Goal: Information Seeking & Learning: Find specific fact

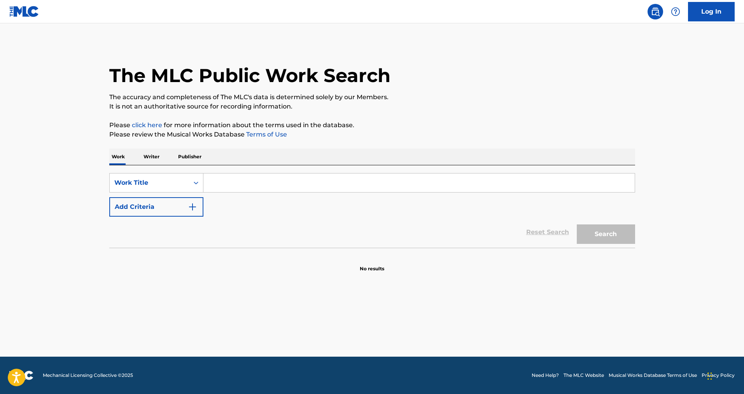
click at [266, 184] on input "Search Form" at bounding box center [418, 182] width 431 height 19
type input "Eteins la lumiere"
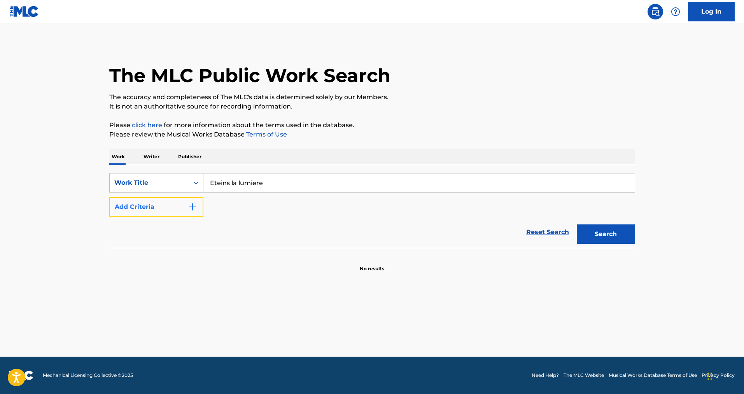
click at [146, 208] on button "Add Criteria" at bounding box center [156, 206] width 94 height 19
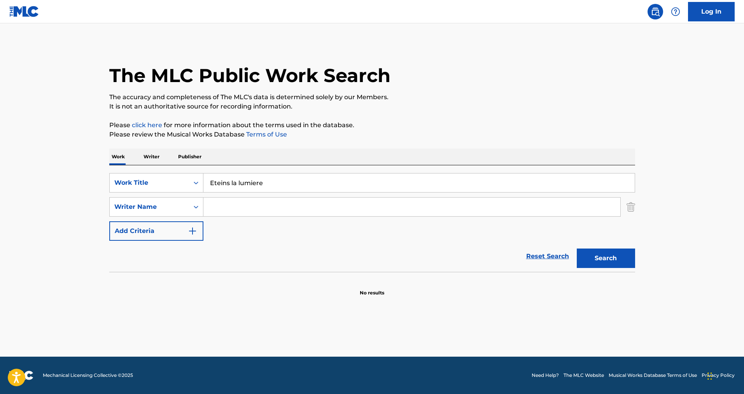
click at [238, 204] on input "Search Form" at bounding box center [411, 207] width 417 height 19
type input "[PERSON_NAME]"
click at [577, 249] on button "Search" at bounding box center [606, 258] width 58 height 19
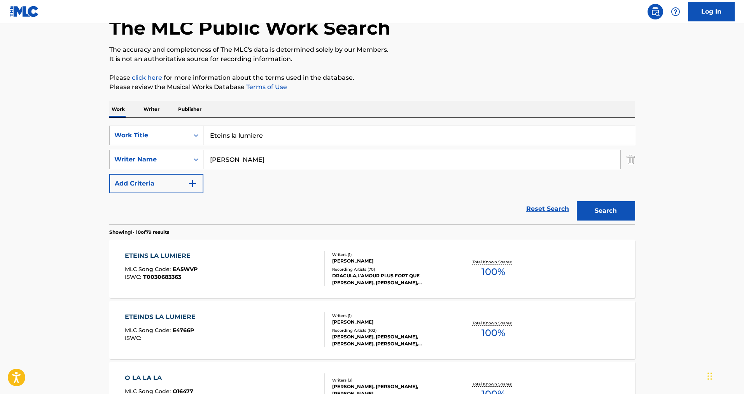
scroll to position [78, 0]
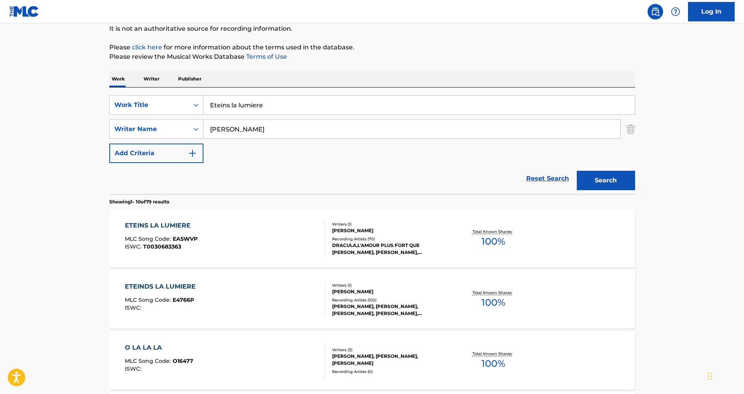
click at [361, 308] on div "[PERSON_NAME], [PERSON_NAME], [PERSON_NAME], [PERSON_NAME], [PERSON_NAME]" at bounding box center [390, 310] width 117 height 14
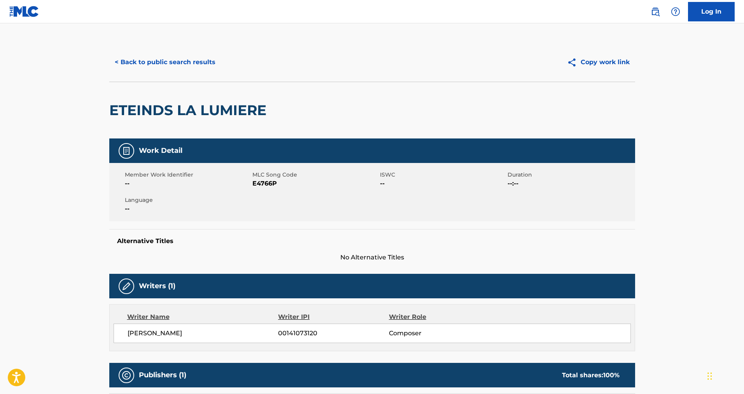
click at [262, 184] on span "E4766P" at bounding box center [315, 183] width 126 height 9
copy span "E4766P"
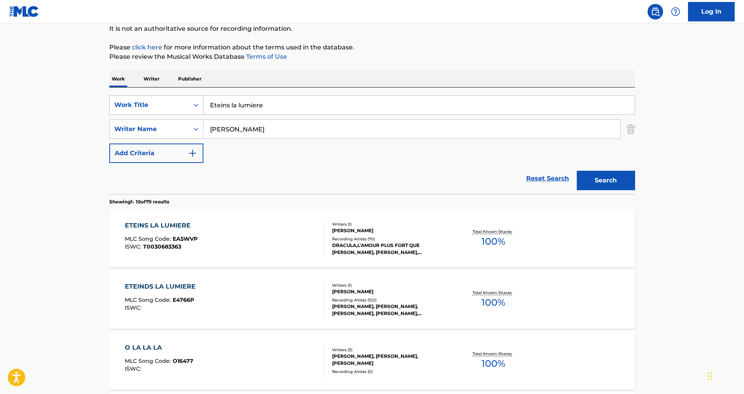
drag, startPoint x: 268, startPoint y: 105, endPoint x: 158, endPoint y: 100, distance: 109.8
click at [158, 100] on div "SearchWithCriteria54004ff9-5cc6-432e-b4ac-82f34094d8af Work Title Eteins la lum…" at bounding box center [372, 104] width 526 height 19
type input "Red House"
drag, startPoint x: 241, startPoint y: 126, endPoint x: 167, endPoint y: 122, distance: 74.0
click at [168, 124] on div "SearchWithCriteria2acd1c4a-3669-4818-8e39-58f5262096a9 Writer Name [PERSON_NAME]" at bounding box center [372, 128] width 526 height 19
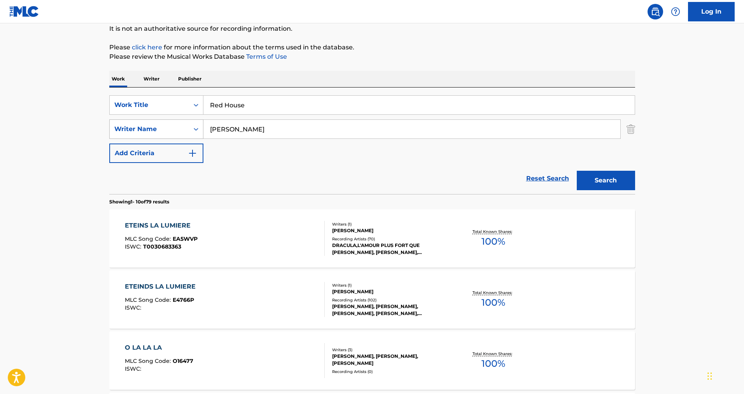
type input "[PERSON_NAME]"
click at [577, 171] on button "Search" at bounding box center [606, 180] width 58 height 19
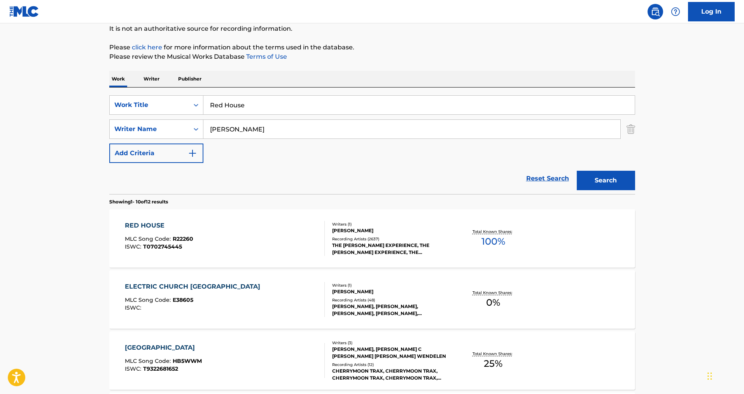
click at [370, 250] on div "THE [PERSON_NAME] EXPERIENCE, THE [PERSON_NAME] EXPERIENCE, THE [PERSON_NAME] E…" at bounding box center [390, 249] width 117 height 14
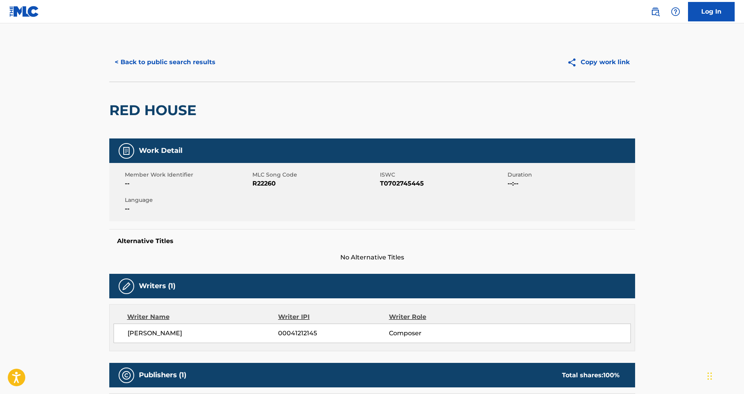
click at [266, 185] on span "R22260" at bounding box center [315, 183] width 126 height 9
copy span "R22260"
